Goal: Navigation & Orientation: Understand site structure

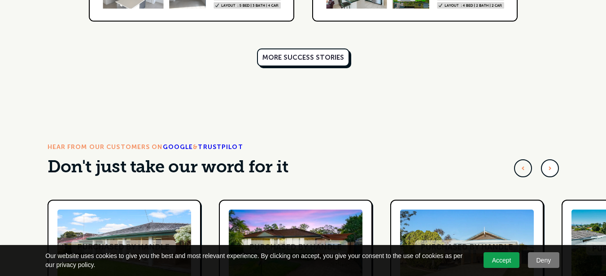
scroll to position [2687, 0]
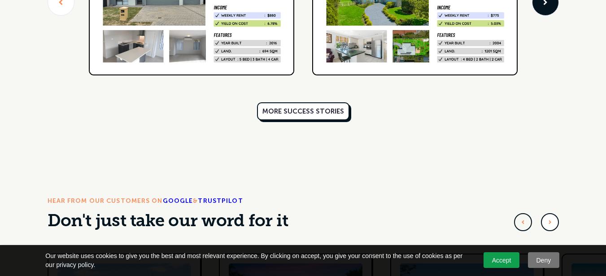
click at [322, 107] on div "MORE SUCCESS STORIES" at bounding box center [303, 111] width 82 height 9
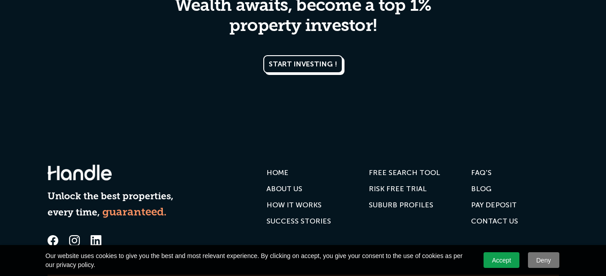
scroll to position [4403, 0]
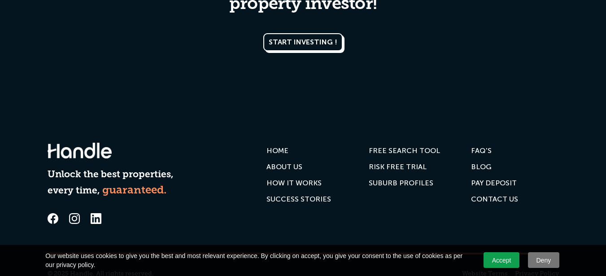
click at [412, 178] on div "SUBURB PROFILES" at bounding box center [401, 182] width 65 height 9
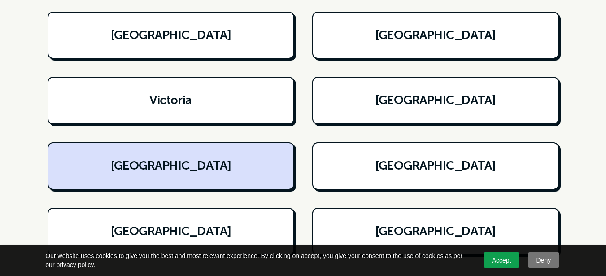
scroll to position [269, 0]
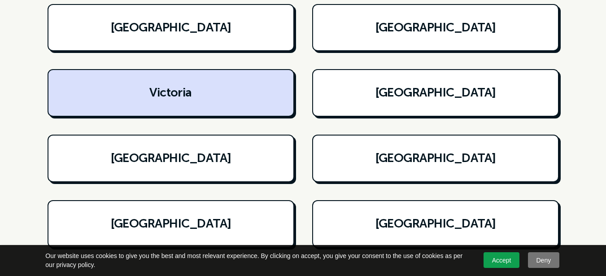
click at [212, 100] on link "Victoria" at bounding box center [171, 92] width 216 height 17
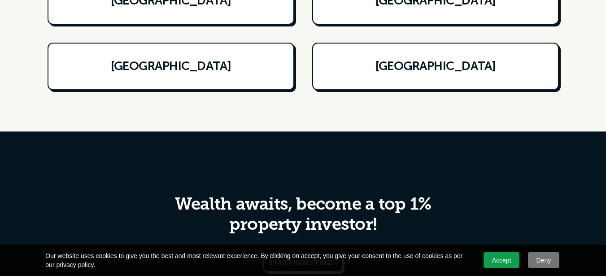
scroll to position [2242, 0]
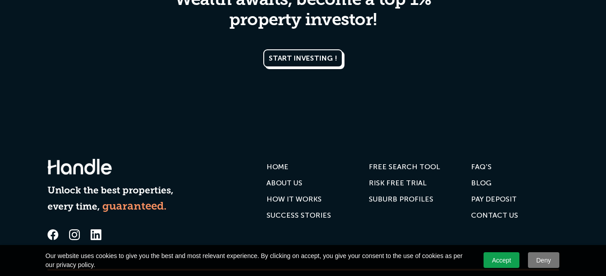
scroll to position [4403, 0]
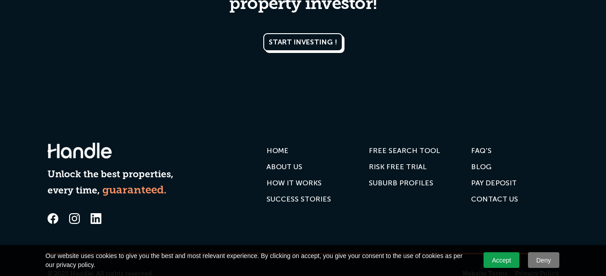
drag, startPoint x: 288, startPoint y: 153, endPoint x: 389, endPoint y: 152, distance: 101.4
click at [288, 178] on div "HOW IT WORKS" at bounding box center [293, 182] width 55 height 9
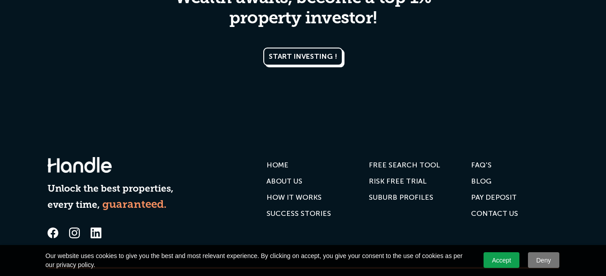
scroll to position [2117, 0]
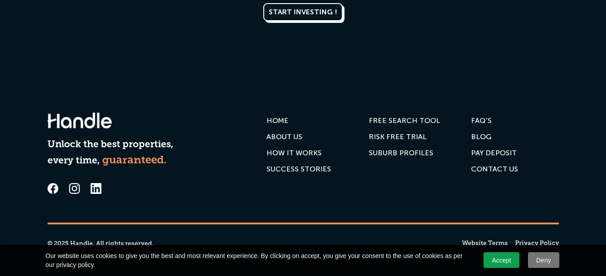
click at [505, 255] on link "Accept" at bounding box center [501, 260] width 36 height 16
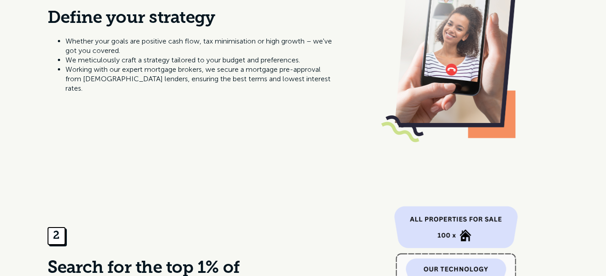
scroll to position [0, 0]
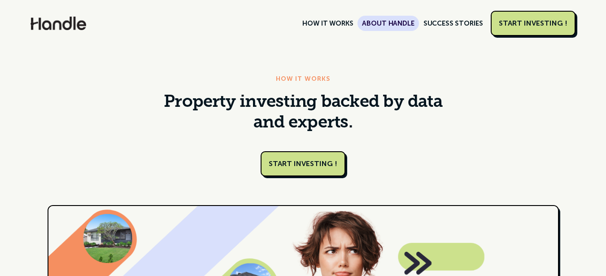
click at [396, 17] on link "ABOUT HANDLE" at bounding box center [387, 23] width 61 height 15
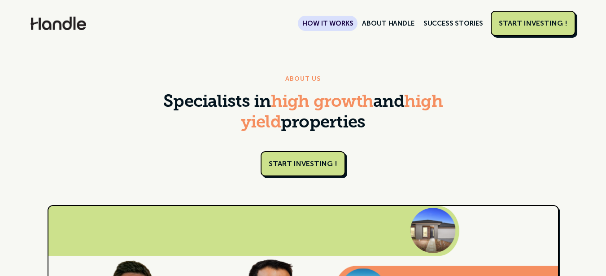
click at [347, 25] on link "HOW IT WORKS" at bounding box center [328, 23] width 60 height 15
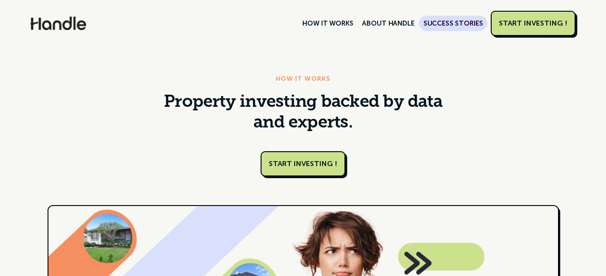
click at [451, 21] on link "SUCCESS STORIES" at bounding box center [453, 23] width 69 height 15
